Goal: Register for event/course

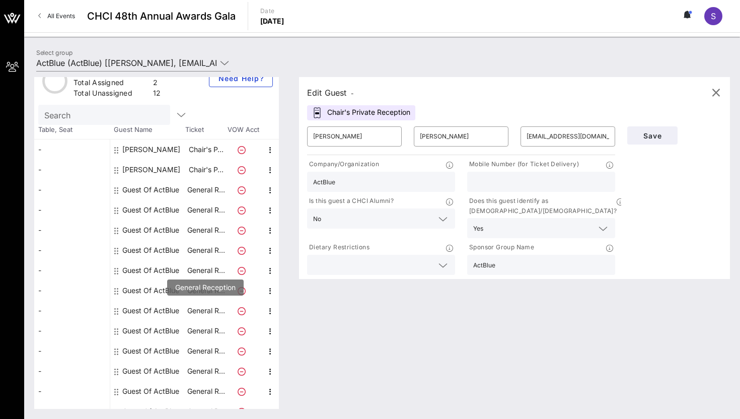
scroll to position [32, 0]
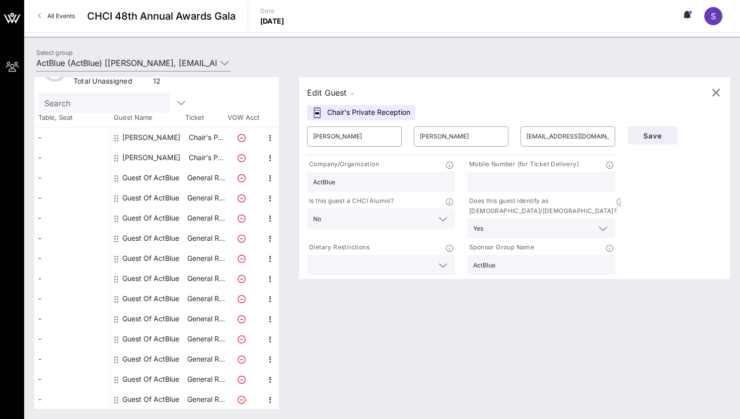
click at [131, 148] on div "[PERSON_NAME]" at bounding box center [151, 158] width 58 height 20
type input "[PERSON_NAME]"
type input "[EMAIL_ADDRESS][DOMAIN_NAME]"
click at [134, 136] on div "[PERSON_NAME]" at bounding box center [151, 137] width 58 height 20
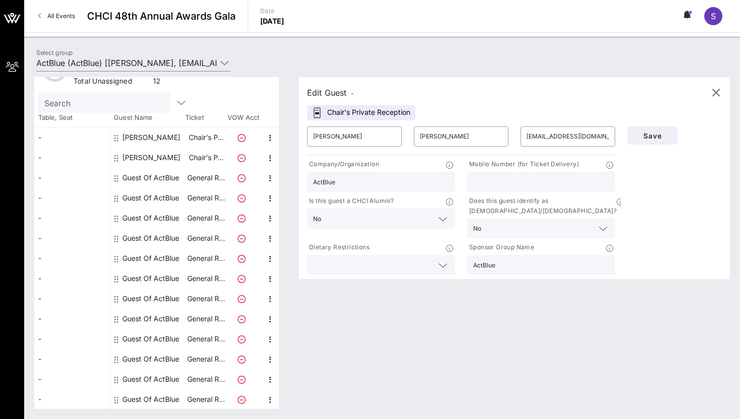
type input "[PERSON_NAME]"
type input "[EMAIL_ADDRESS][DOMAIN_NAME]"
click at [140, 151] on div "[PERSON_NAME]" at bounding box center [151, 158] width 58 height 20
type input "[PERSON_NAME]"
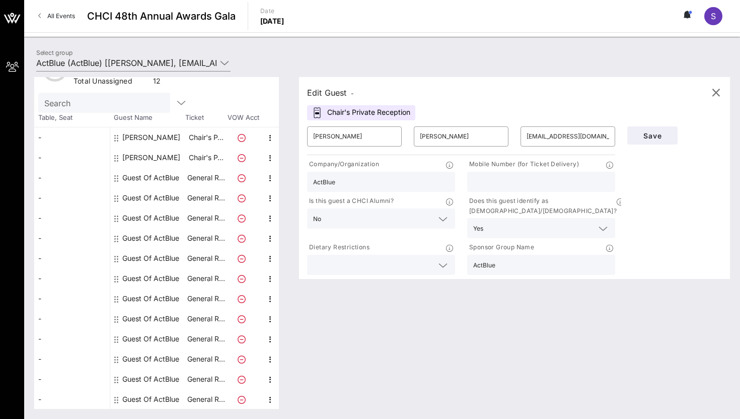
type input "[PERSON_NAME]"
type input "[EMAIL_ADDRESS][DOMAIN_NAME]"
click at [114, 399] on icon at bounding box center [116, 400] width 4 height 8
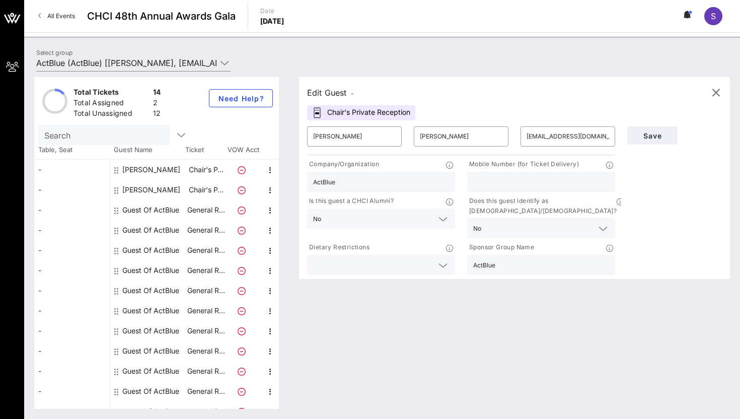
click at [156, 101] on div "2" at bounding box center [157, 104] width 8 height 13
click at [155, 101] on div "2" at bounding box center [157, 104] width 8 height 13
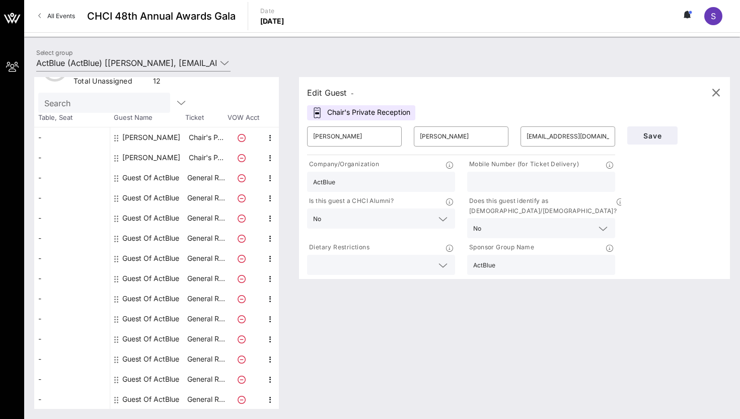
click at [121, 178] on div "Guest Of ActBlue" at bounding box center [148, 178] width 76 height 20
click at [114, 176] on icon at bounding box center [116, 178] width 4 height 8
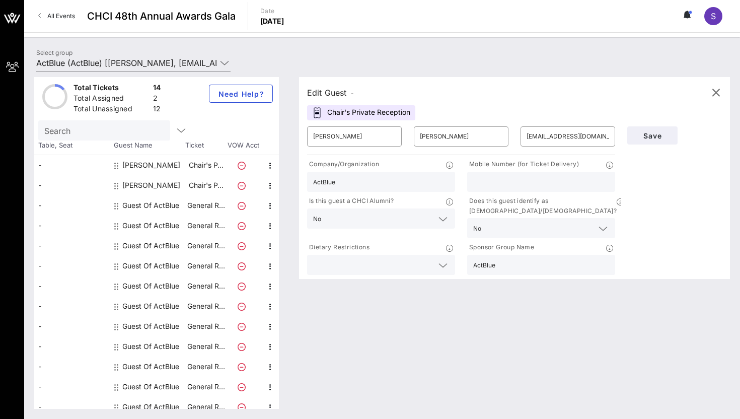
scroll to position [0, 0]
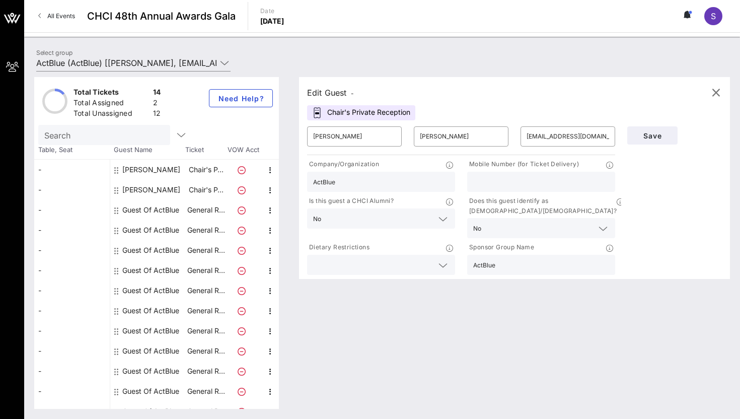
click at [157, 94] on div "14" at bounding box center [157, 93] width 8 height 13
